Goal: Information Seeking & Learning: Learn about a topic

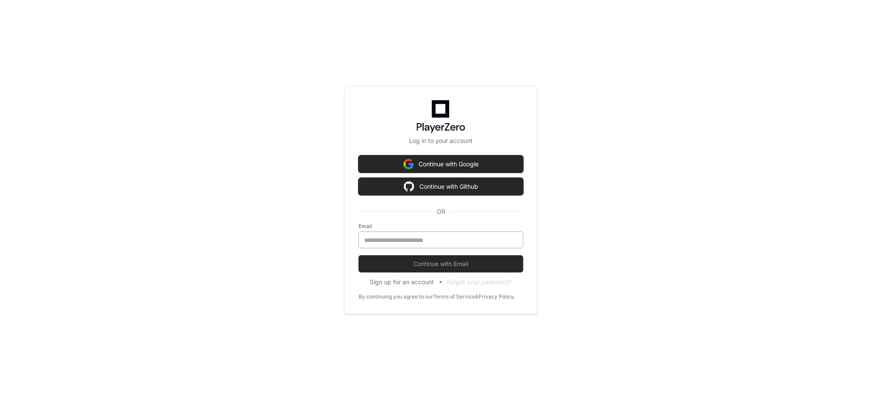
click at [425, 241] on input "email" at bounding box center [441, 240] width 154 height 9
type input "**********"
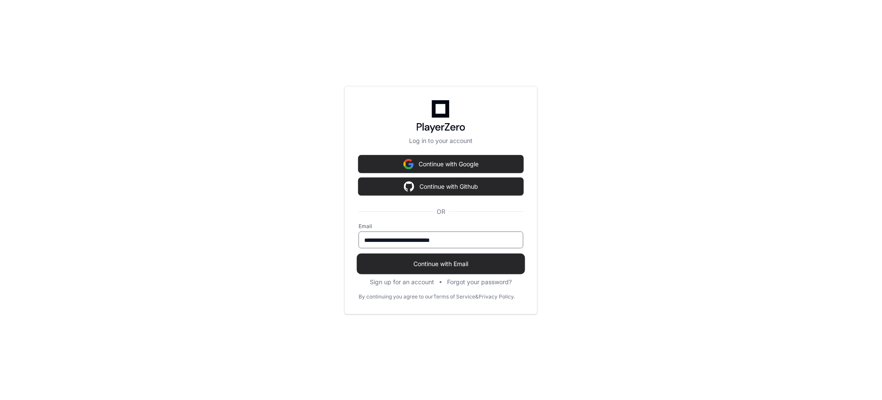
click at [443, 264] on span "Continue with Email" at bounding box center [441, 263] width 165 height 9
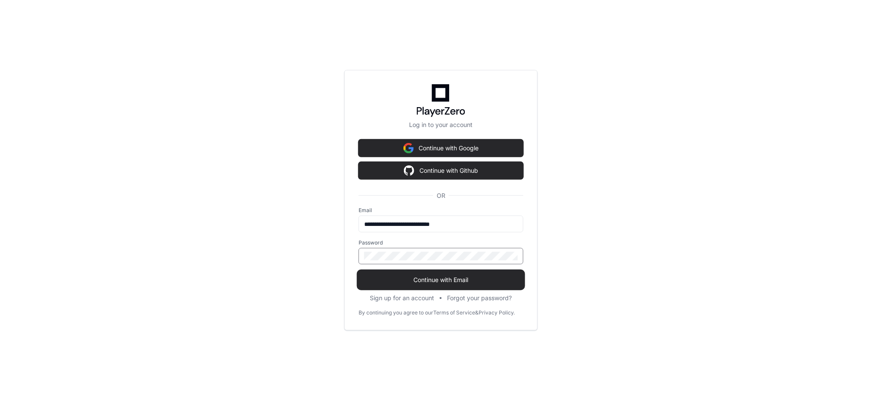
click at [438, 280] on span "Continue with Email" at bounding box center [441, 279] width 165 height 9
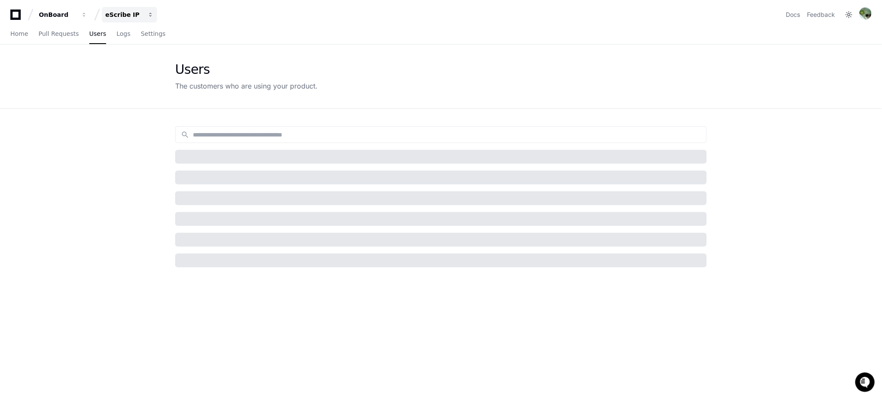
click at [125, 18] on div "eScribe IP" at bounding box center [123, 14] width 37 height 9
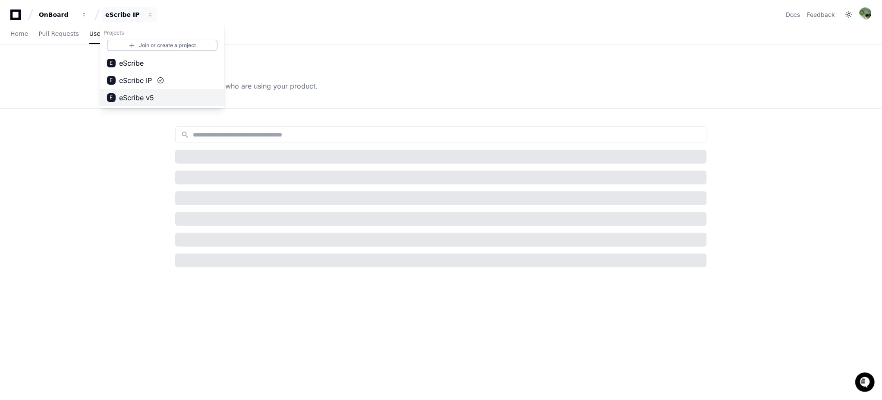
click at [151, 95] on span "eScribe v5" at bounding box center [136, 97] width 35 height 10
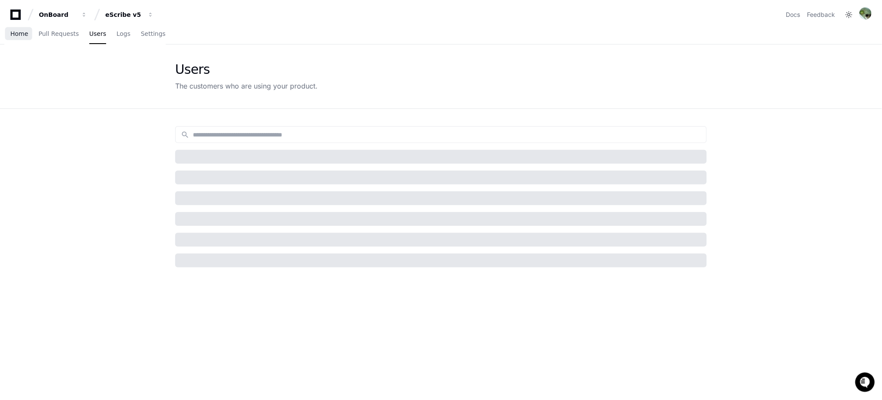
click at [26, 34] on span "Home" at bounding box center [19, 33] width 18 height 5
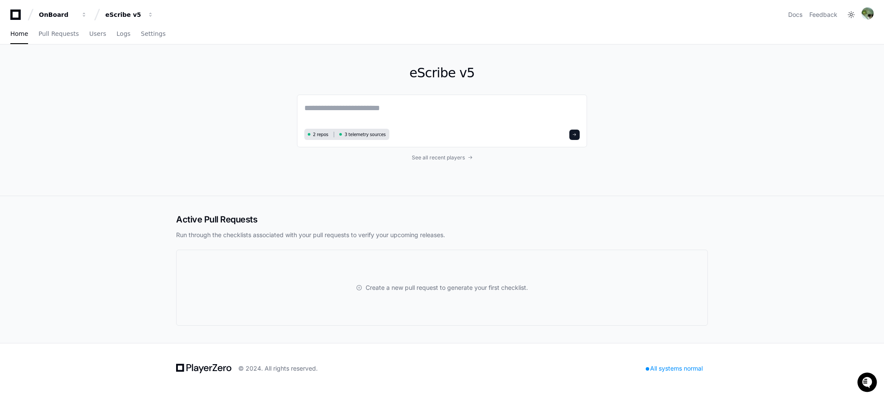
click at [425, 161] on div "eScribe v5 2 repos 3 telemetry sources See all recent players" at bounding box center [442, 119] width 290 height 151
click at [426, 158] on span "See all recent players" at bounding box center [438, 157] width 53 height 7
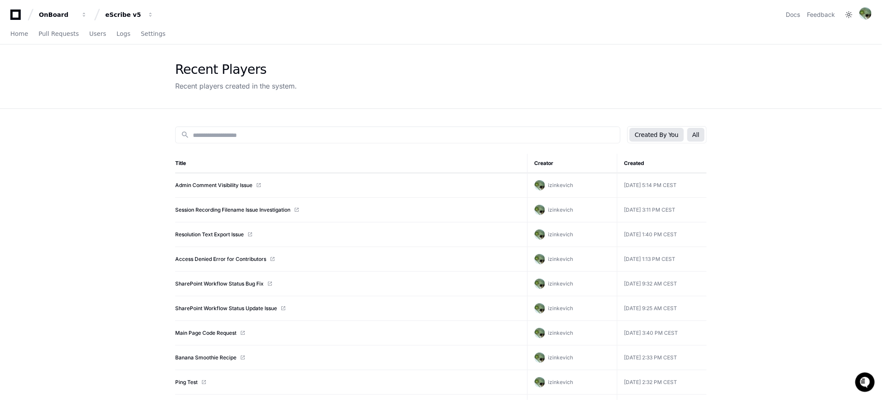
click at [694, 135] on button "All" at bounding box center [695, 135] width 17 height 14
click at [665, 132] on button "Created By You" at bounding box center [657, 135] width 54 height 14
click at [213, 188] on link "Admin Comment Visibility Issue" at bounding box center [213, 185] width 77 height 7
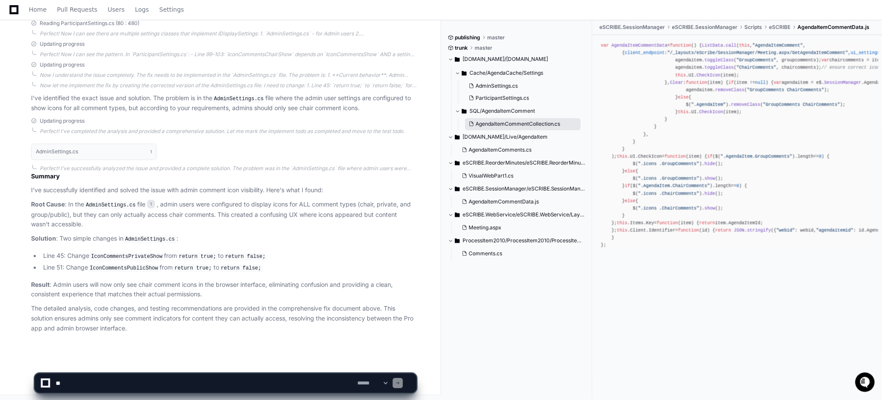
click at [515, 123] on span "AgendaItemCommentCollection.cs" at bounding box center [518, 124] width 85 height 7
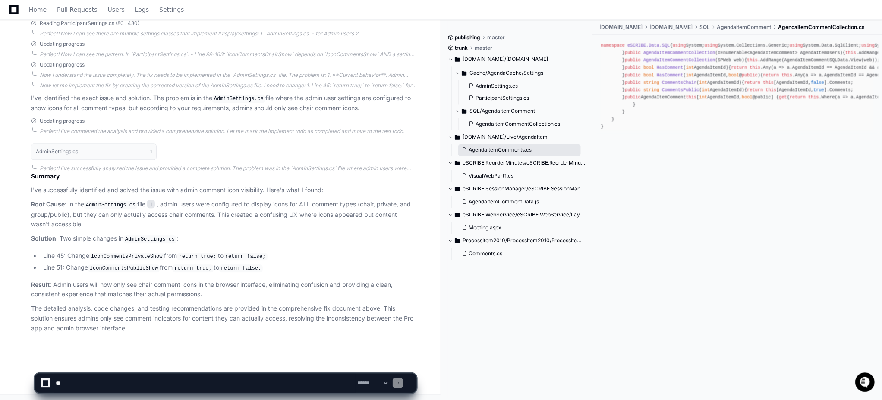
click at [509, 150] on span "AgendaItemComments.cs" at bounding box center [500, 150] width 63 height 7
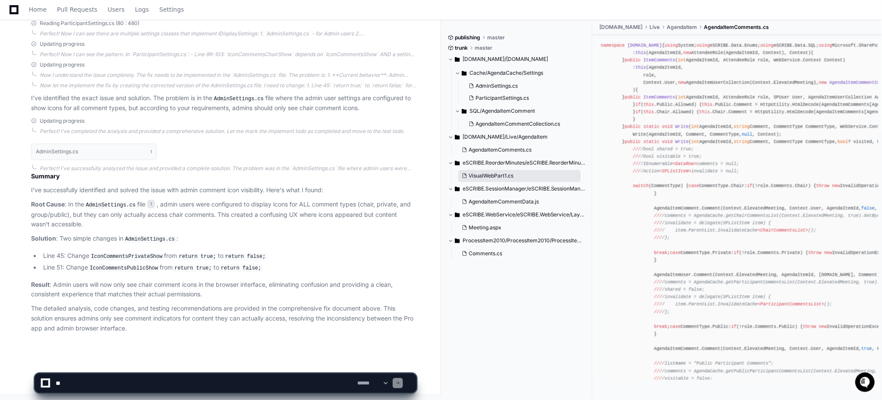
click at [515, 172] on button "VisualWebPart1.cs" at bounding box center [519, 176] width 123 height 12
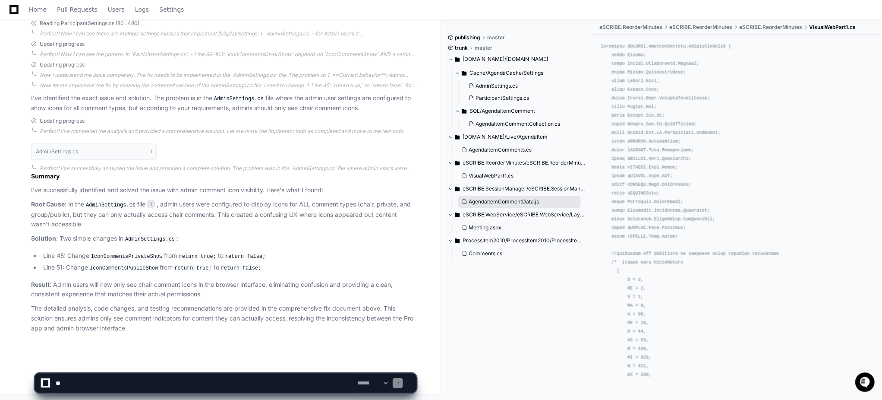
click at [520, 199] on span "AgendaItemCommentData.js" at bounding box center [504, 201] width 70 height 7
